Goal: Information Seeking & Learning: Learn about a topic

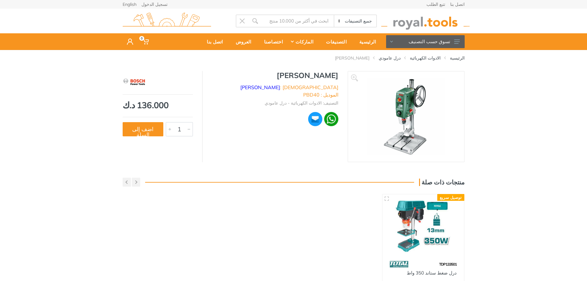
click at [407, 208] on img at bounding box center [423, 226] width 71 height 53
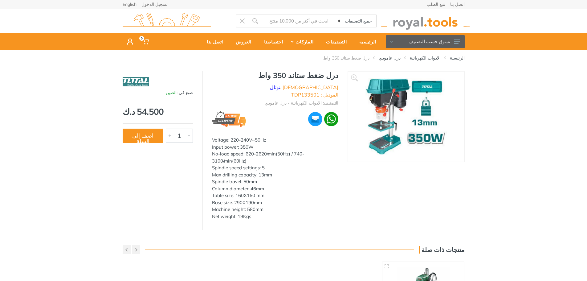
click at [374, 98] on img at bounding box center [405, 117] width 81 height 78
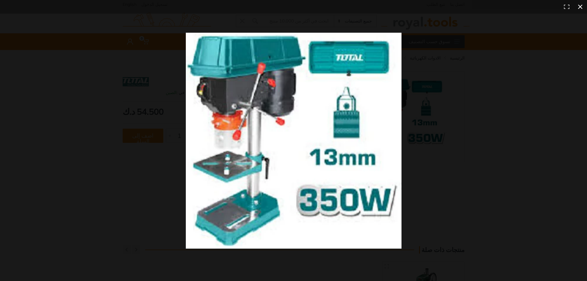
click at [581, 6] on button at bounding box center [580, 7] width 14 height 14
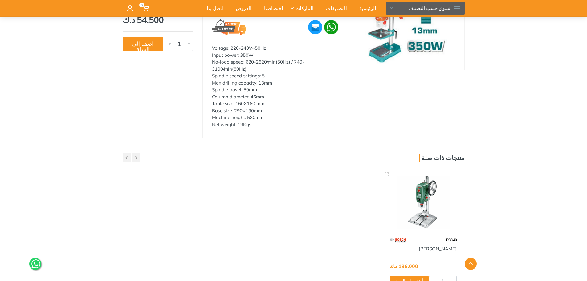
scroll to position [123, 0]
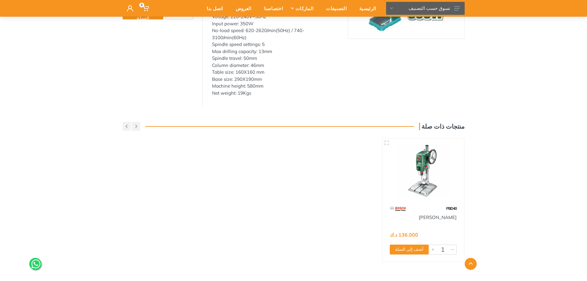
click at [429, 146] on img at bounding box center [423, 170] width 71 height 53
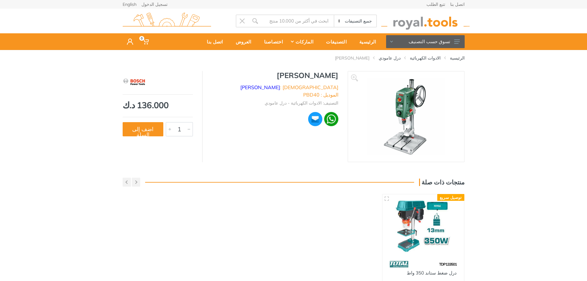
click at [404, 105] on img at bounding box center [406, 117] width 78 height 78
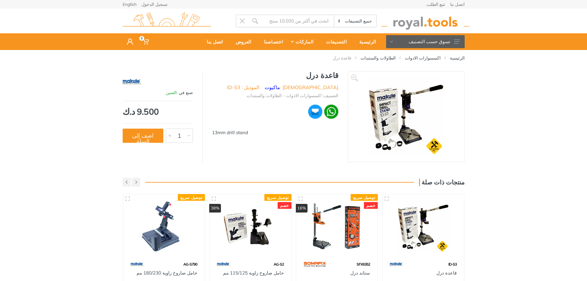
scroll to position [31, 0]
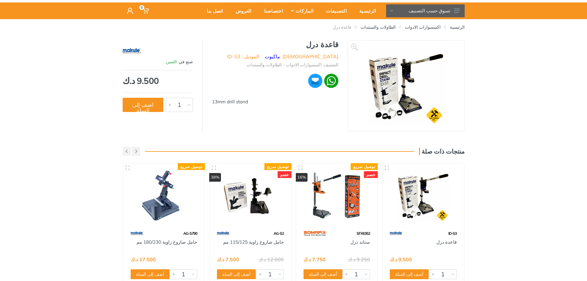
click at [238, 195] on img at bounding box center [250, 195] width 71 height 53
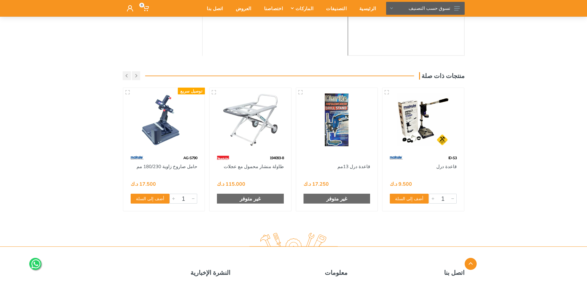
scroll to position [123, 0]
